Goal: Task Accomplishment & Management: Complete application form

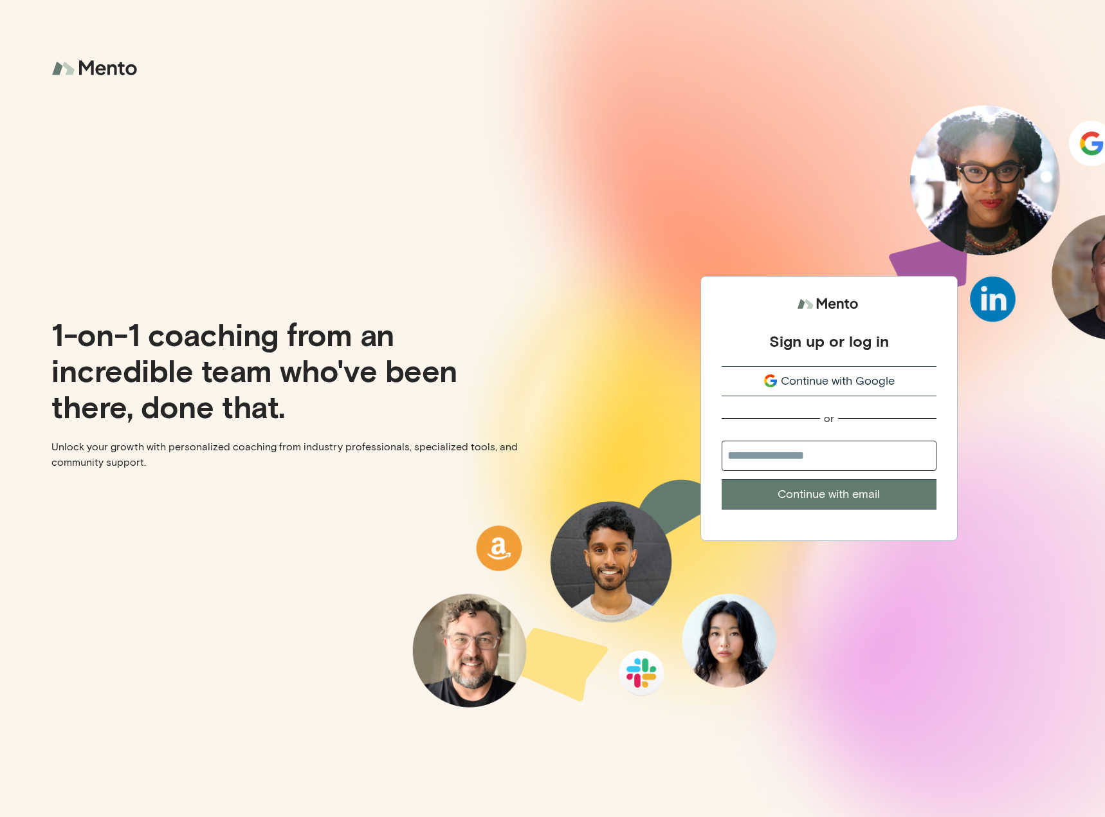
click at [746, 172] on div "Sign up or log in Continue with Google or Continue with email" at bounding box center [828, 408] width 552 height 817
click at [856, 455] on input "email" at bounding box center [828, 455] width 215 height 30
type input "**********"
click at [838, 496] on button "Continue with email" at bounding box center [828, 494] width 215 height 30
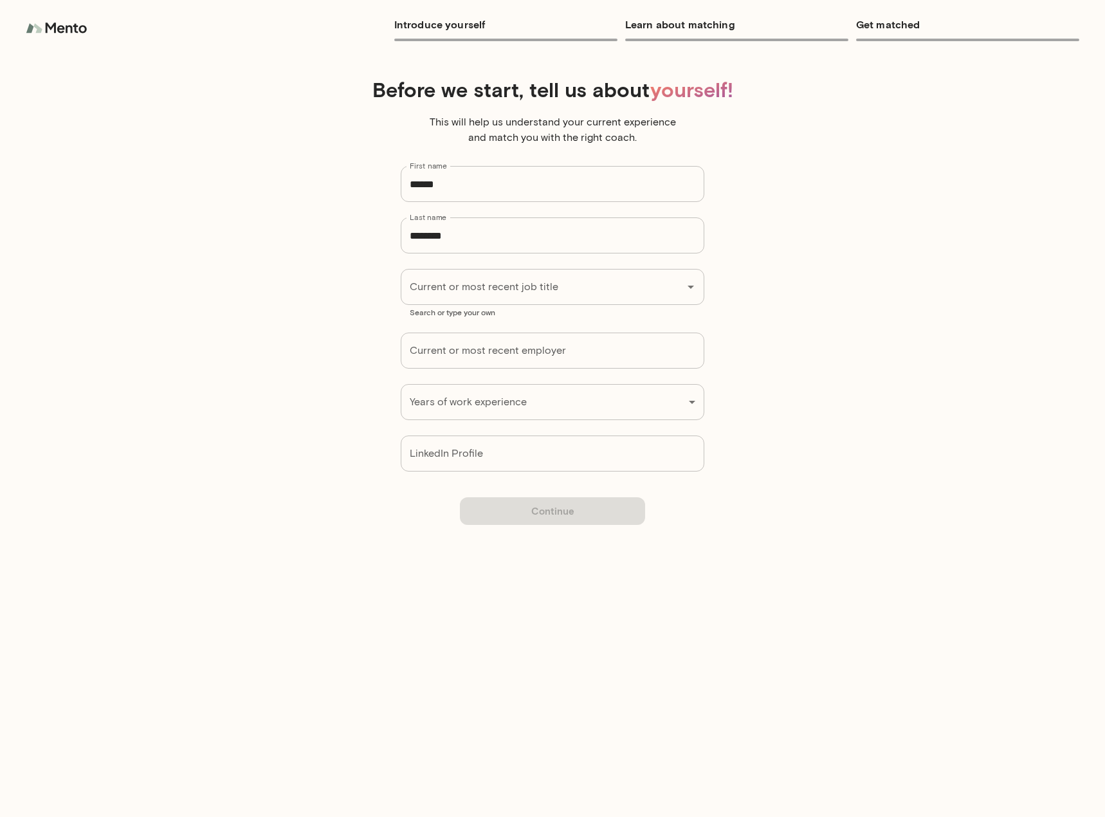
click at [909, 28] on h6 "Get matched" at bounding box center [967, 24] width 223 height 18
click at [689, 30] on h6 "Learn about matching" at bounding box center [736, 24] width 223 height 18
click at [541, 23] on h6 "Introduce yourself" at bounding box center [505, 24] width 223 height 18
drag, startPoint x: 415, startPoint y: 30, endPoint x: 400, endPoint y: 30, distance: 15.4
click at [413, 30] on h6 "Introduce yourself" at bounding box center [505, 24] width 223 height 18
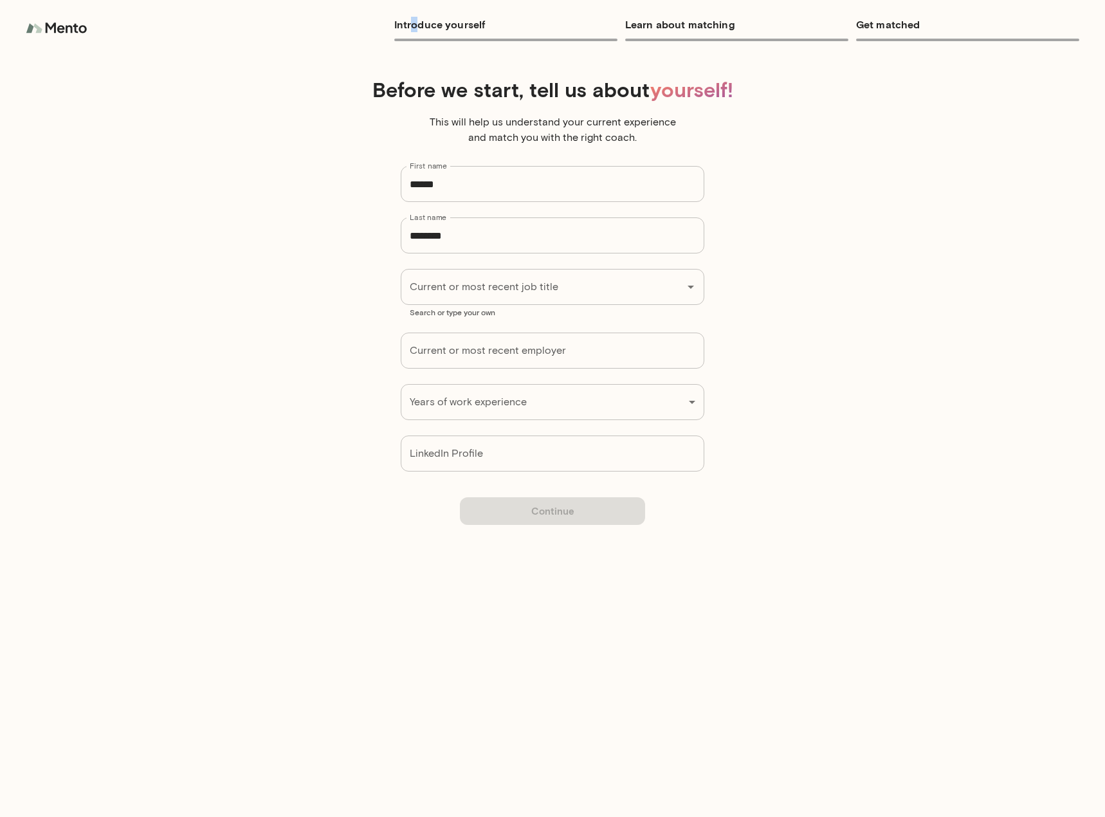
click at [72, 34] on img at bounding box center [58, 28] width 64 height 26
click at [69, 30] on img at bounding box center [58, 28] width 64 height 26
click at [49, 30] on img at bounding box center [58, 28] width 64 height 26
click at [37, 28] on img at bounding box center [58, 28] width 64 height 26
